Goal: Task Accomplishment & Management: Manage account settings

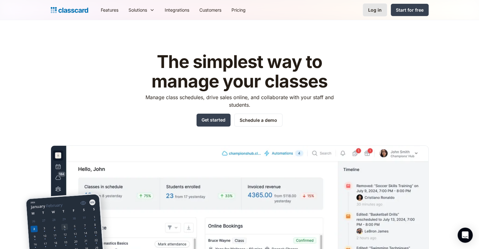
click at [378, 8] on div "Log in" at bounding box center [375, 10] width 14 height 7
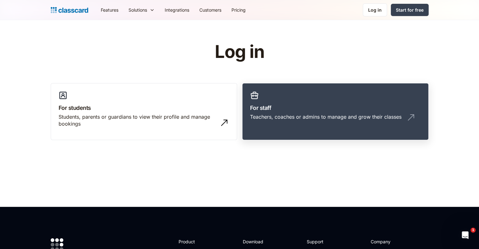
click at [258, 105] on h3 "For staff" at bounding box center [335, 108] width 171 height 9
